Goal: Complete application form

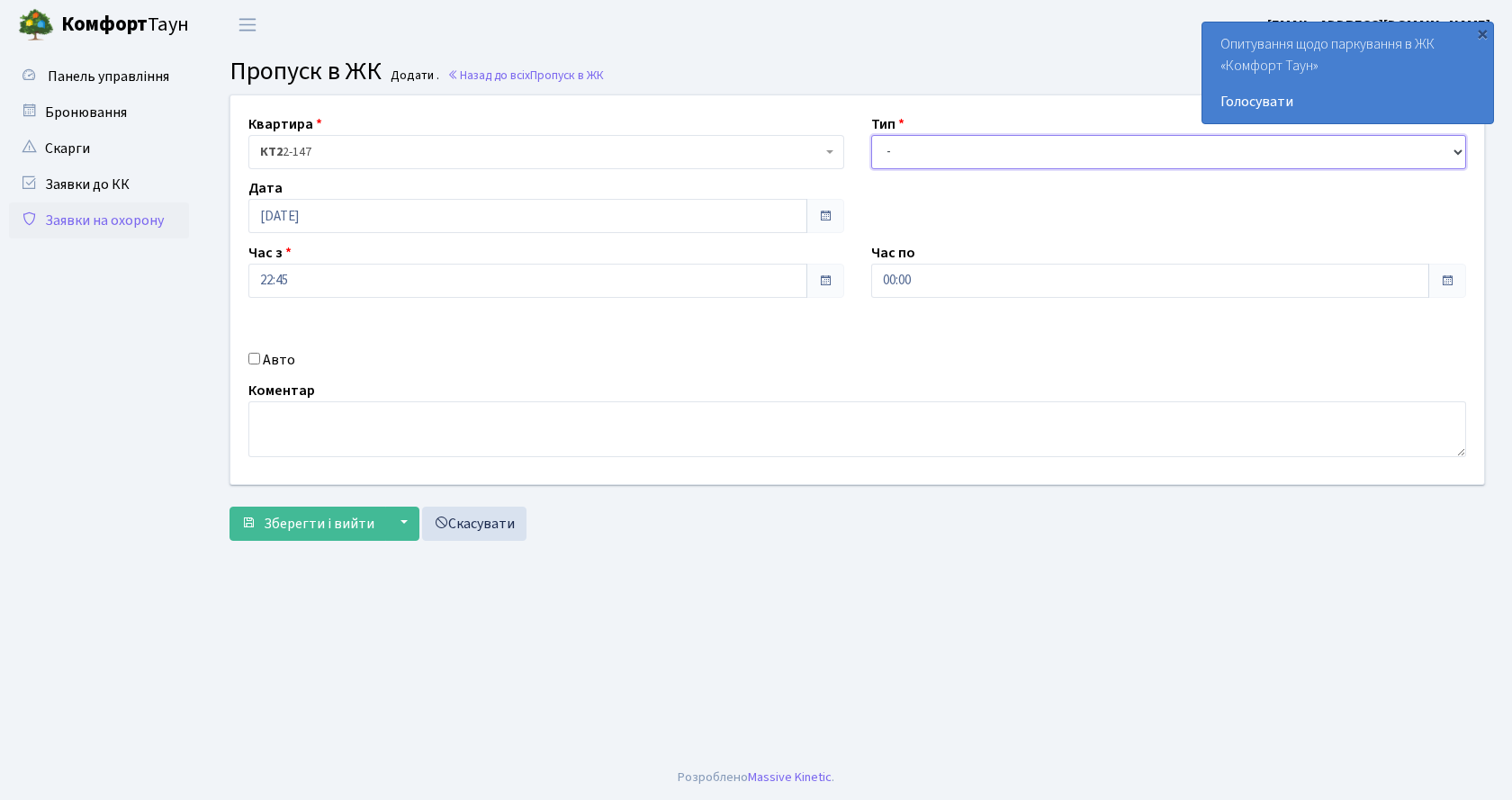
click at [905, 159] on select "- Доставка Таксі Гості Сервіс" at bounding box center [1169, 152] width 596 height 34
select select "2"
click at [872, 135] on select "- Доставка Таксі Гості Сервіс" at bounding box center [1169, 152] width 596 height 34
click at [262, 362] on div "Авто" at bounding box center [546, 360] width 622 height 22
click at [256, 356] on input "Авто" at bounding box center [254, 359] width 11 height 11
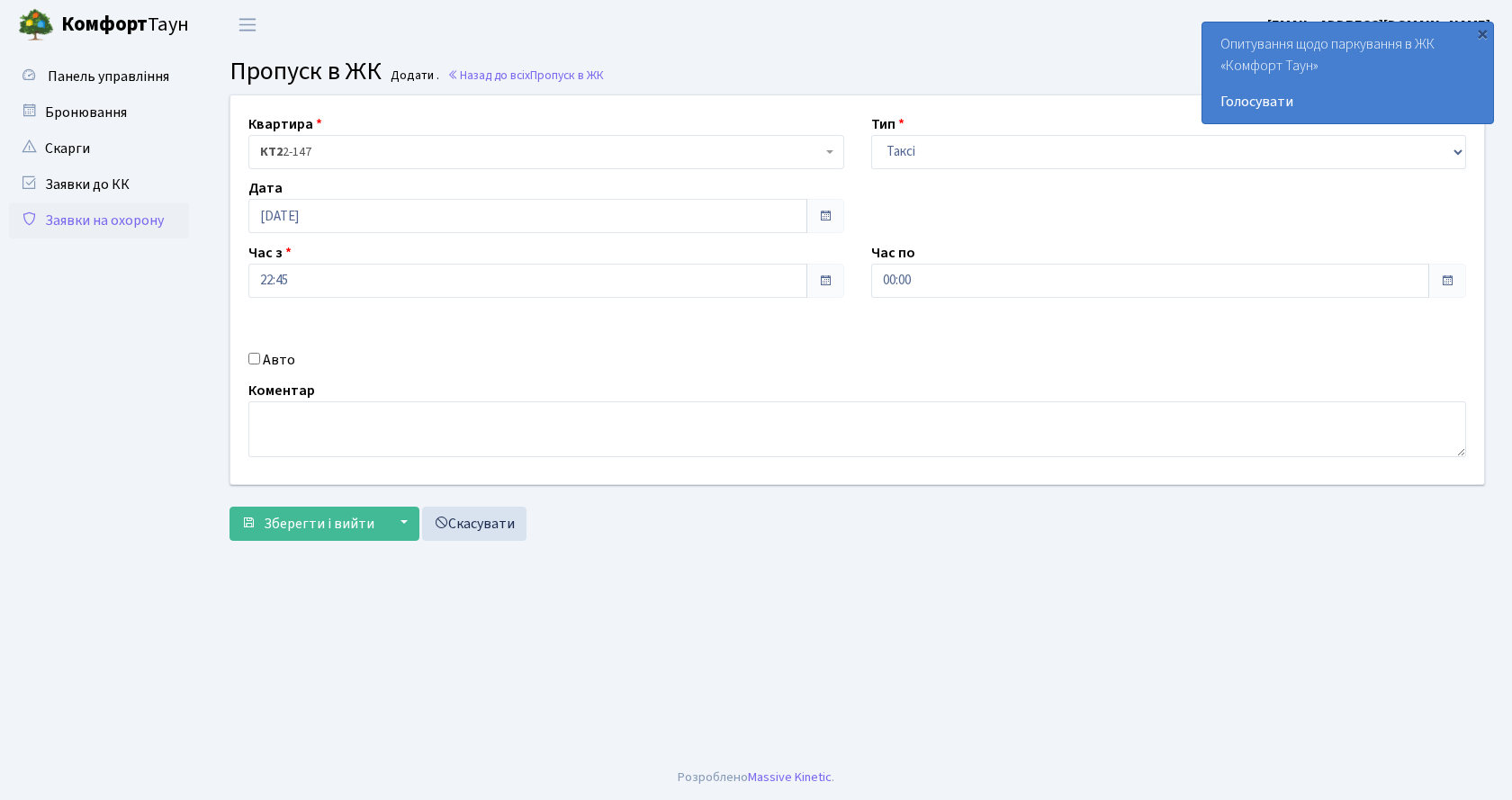
checkbox input "true"
click at [963, 342] on input "text" at bounding box center [1169, 345] width 596 height 34
type input "АА7441СС"
click at [350, 532] on span "Зберегти і вийти" at bounding box center [319, 523] width 111 height 20
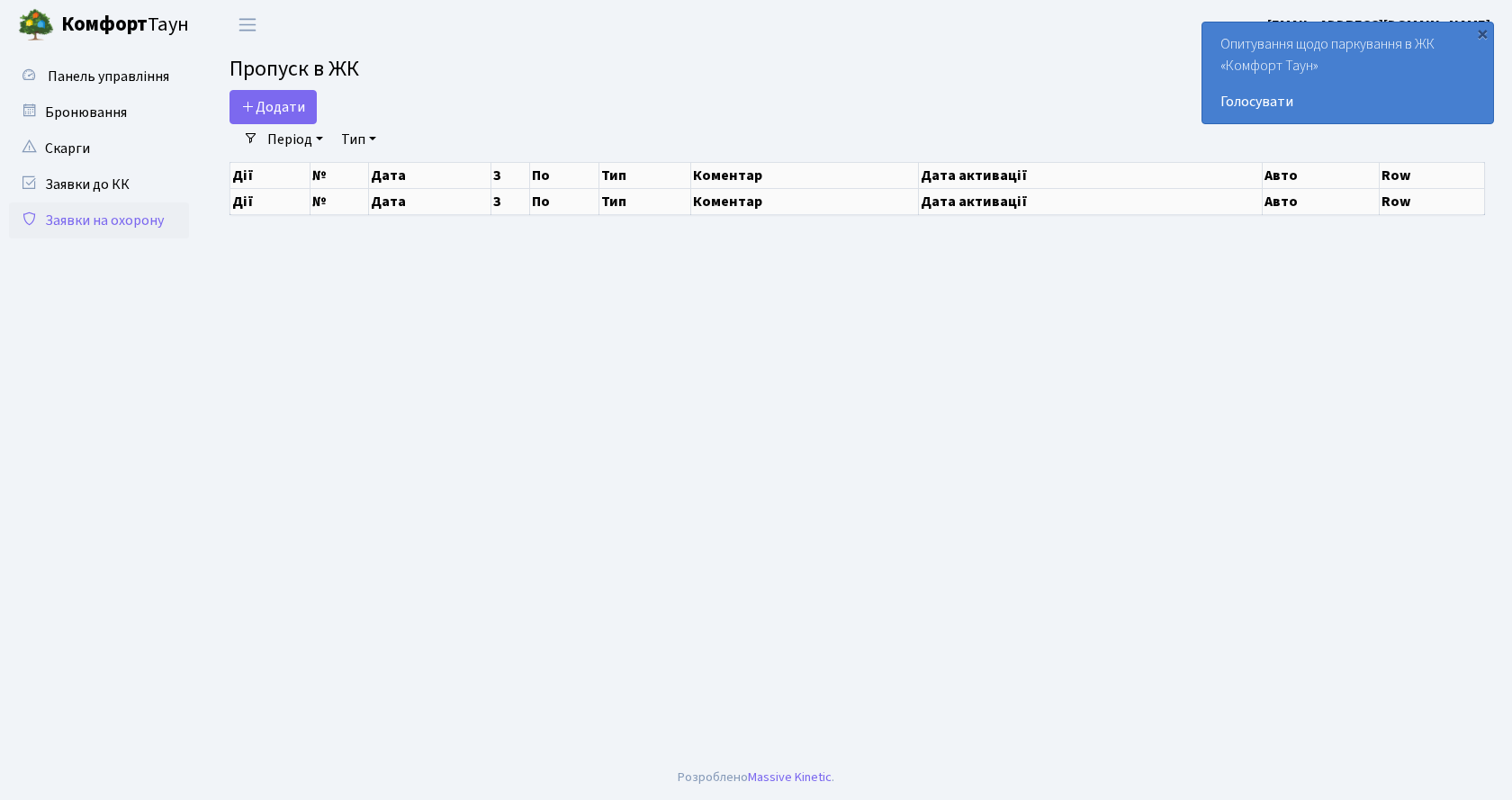
select select "25"
